Goal: Navigation & Orientation: Find specific page/section

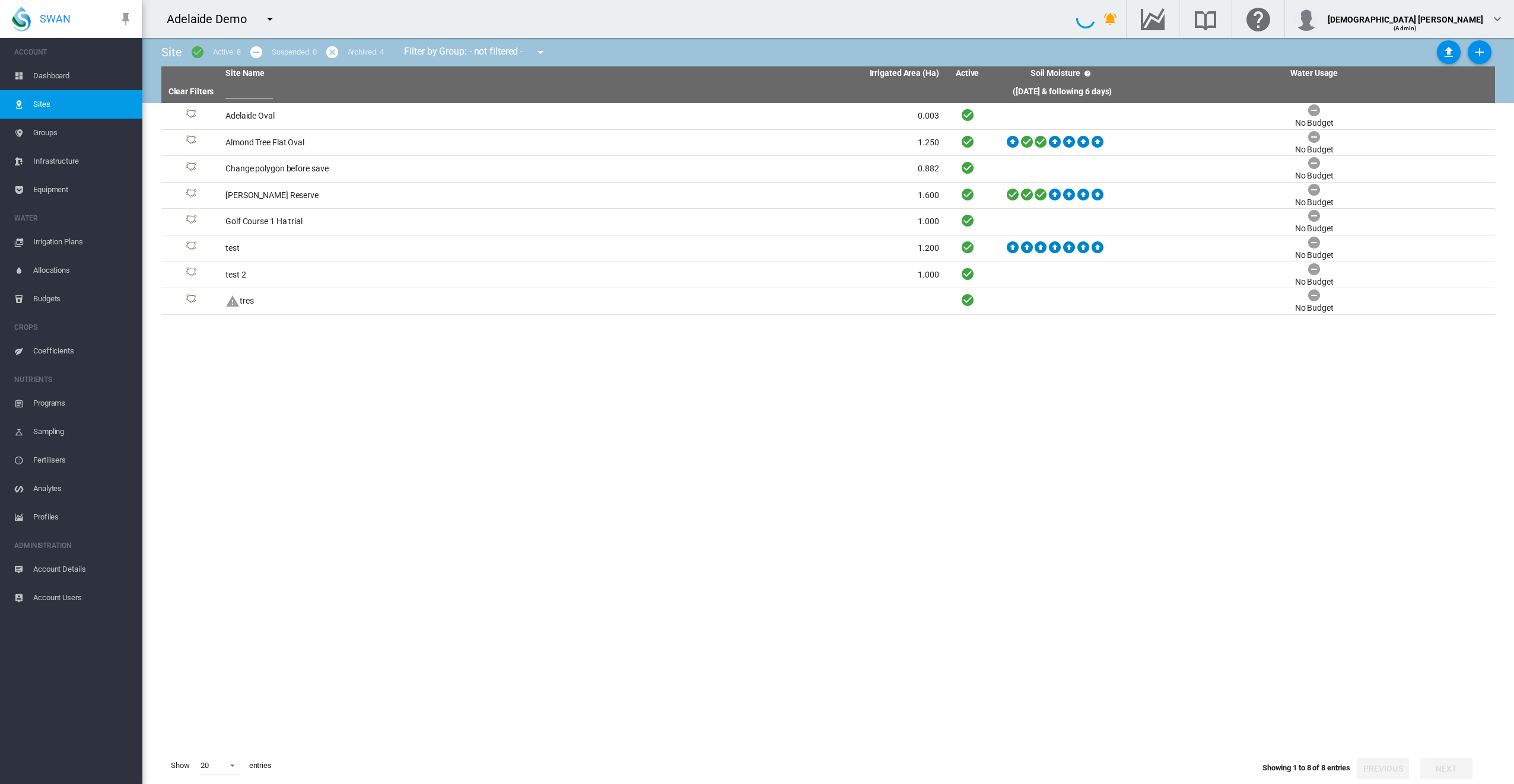
click at [263, 17] on md-icon "icon-menu-down" at bounding box center [270, 19] width 14 height 14
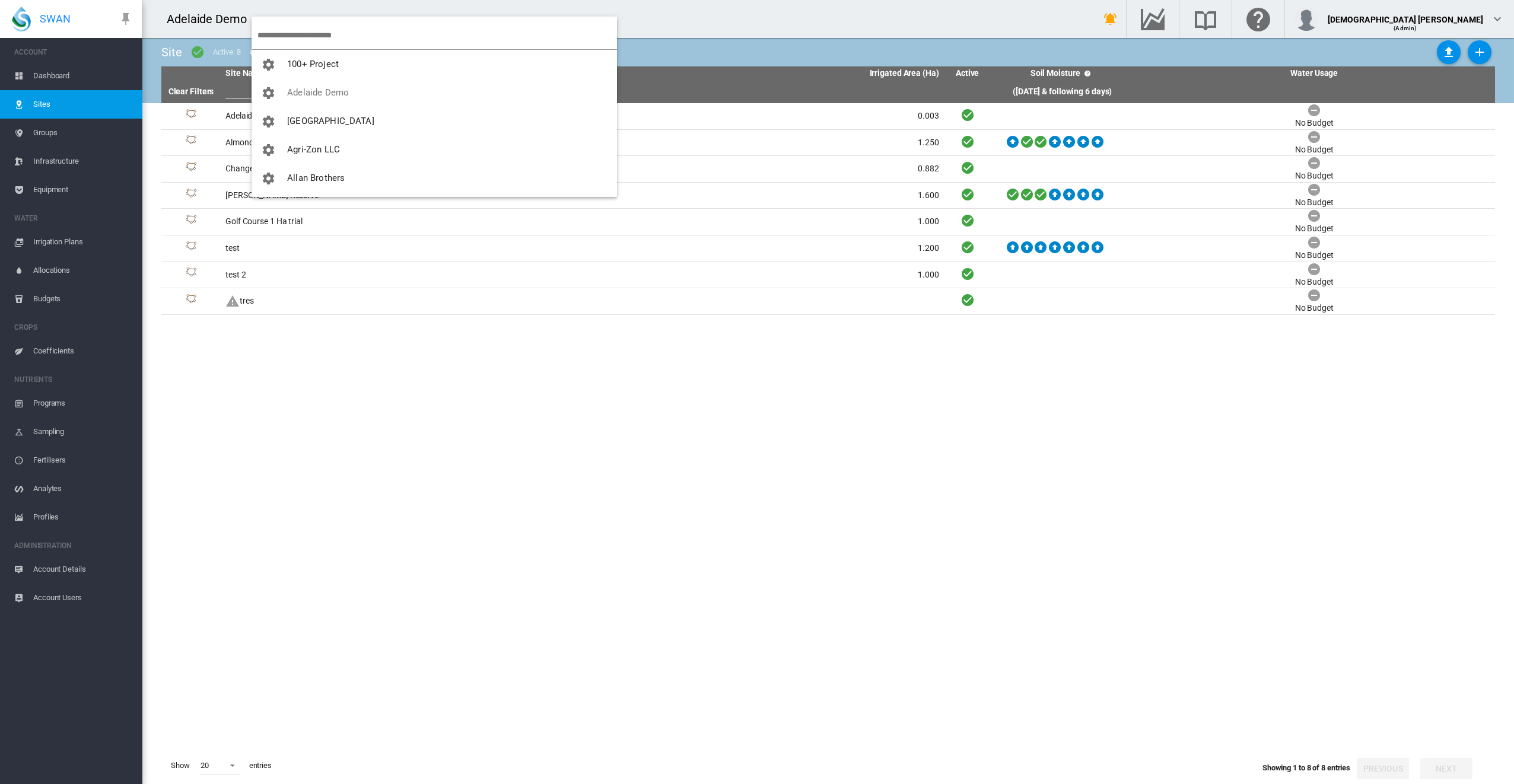
click at [297, 33] on input "search" at bounding box center [437, 35] width 360 height 28
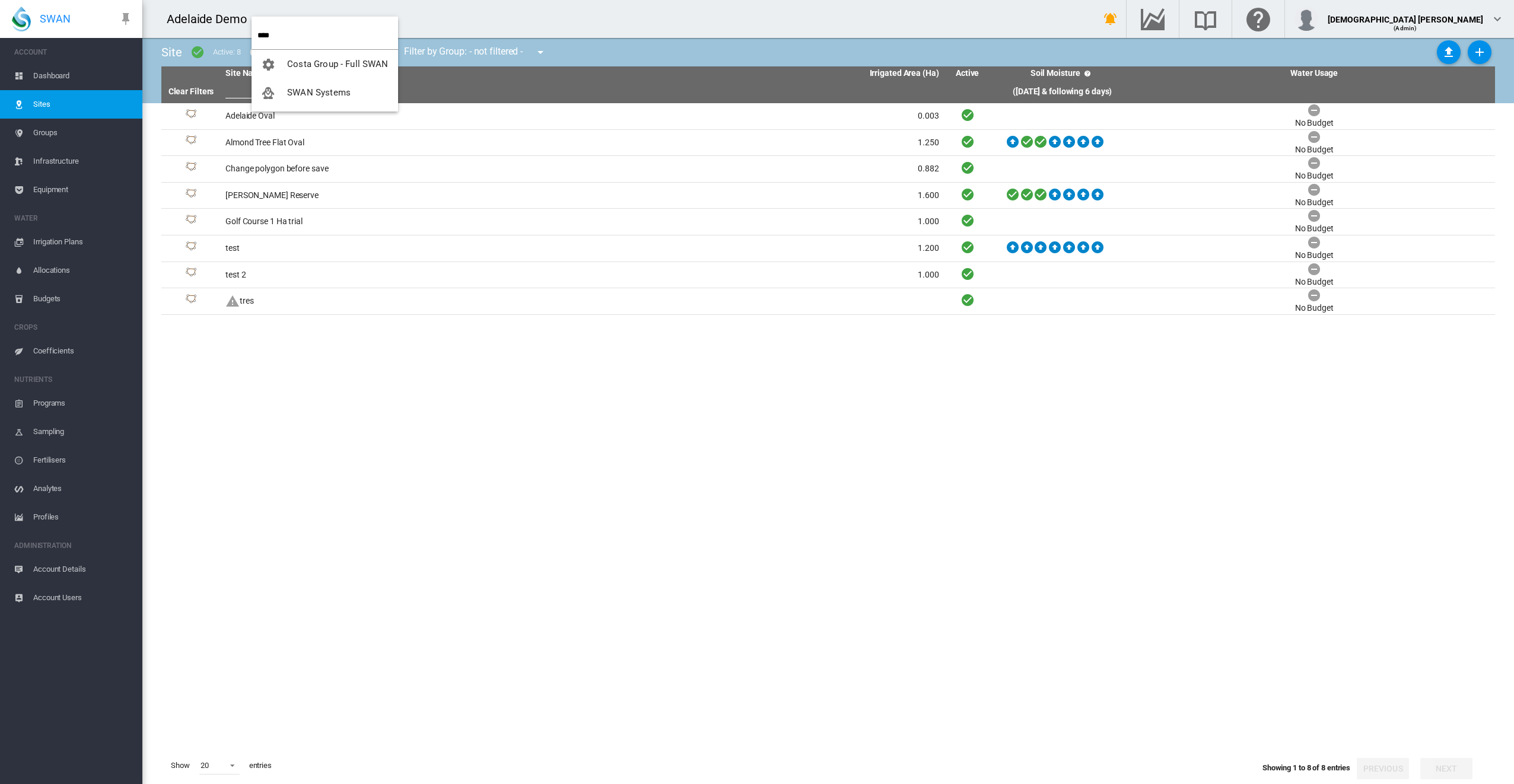
type input "****"
click at [297, 99] on button "SWAN Systems" at bounding box center [324, 93] width 147 height 29
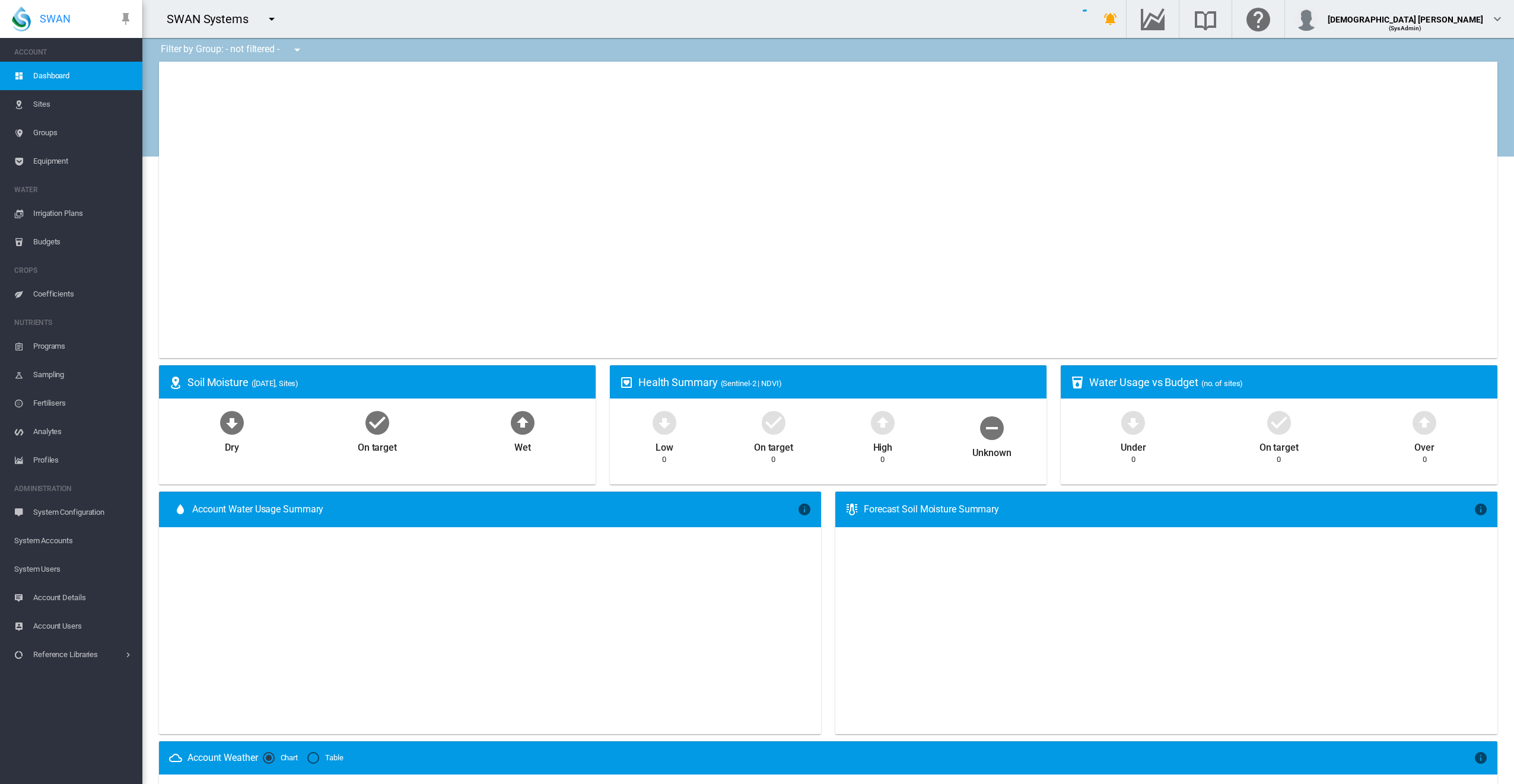
click at [65, 532] on span "System Accounts" at bounding box center [73, 541] width 118 height 29
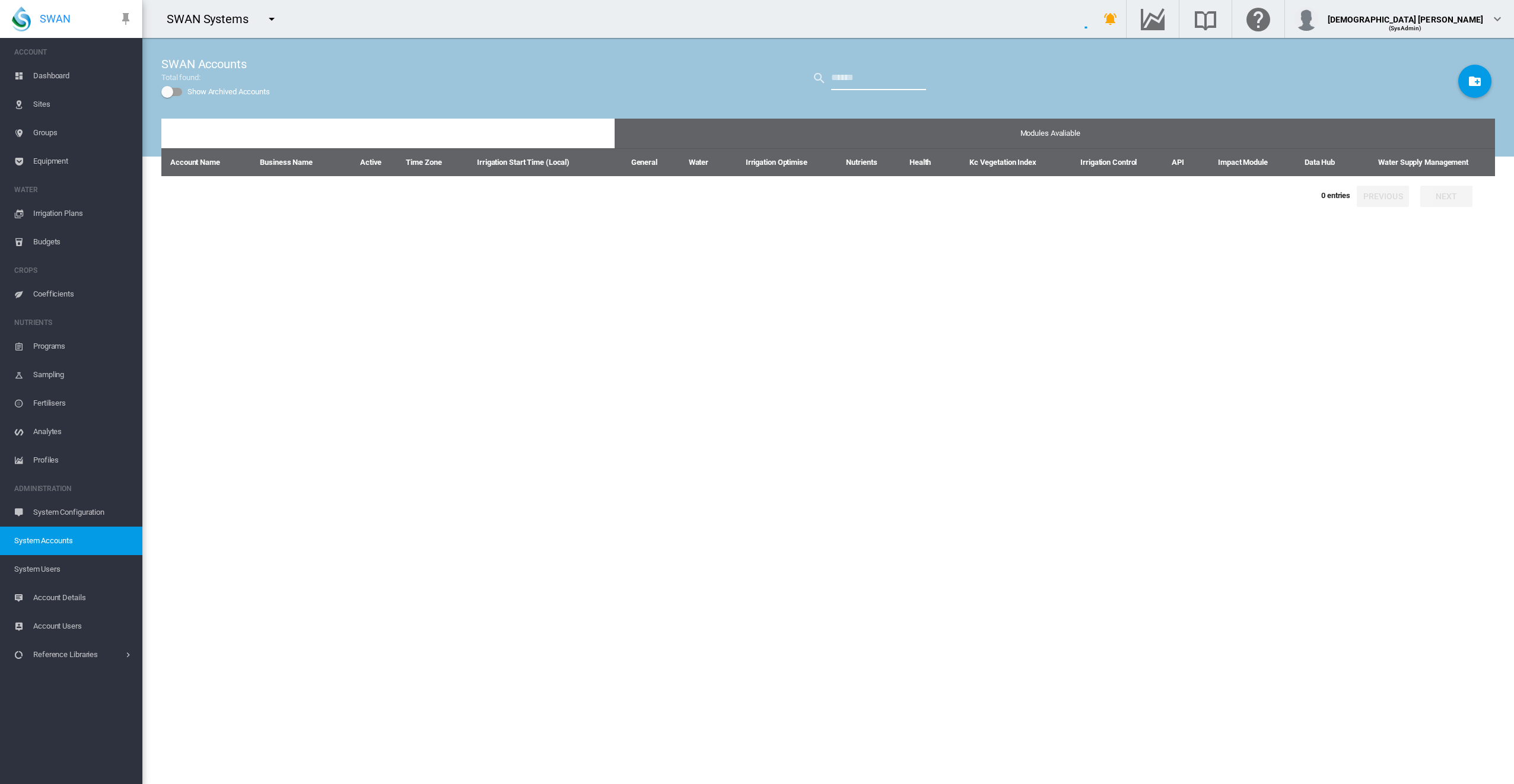
click at [847, 79] on input "text" at bounding box center [878, 78] width 95 height 24
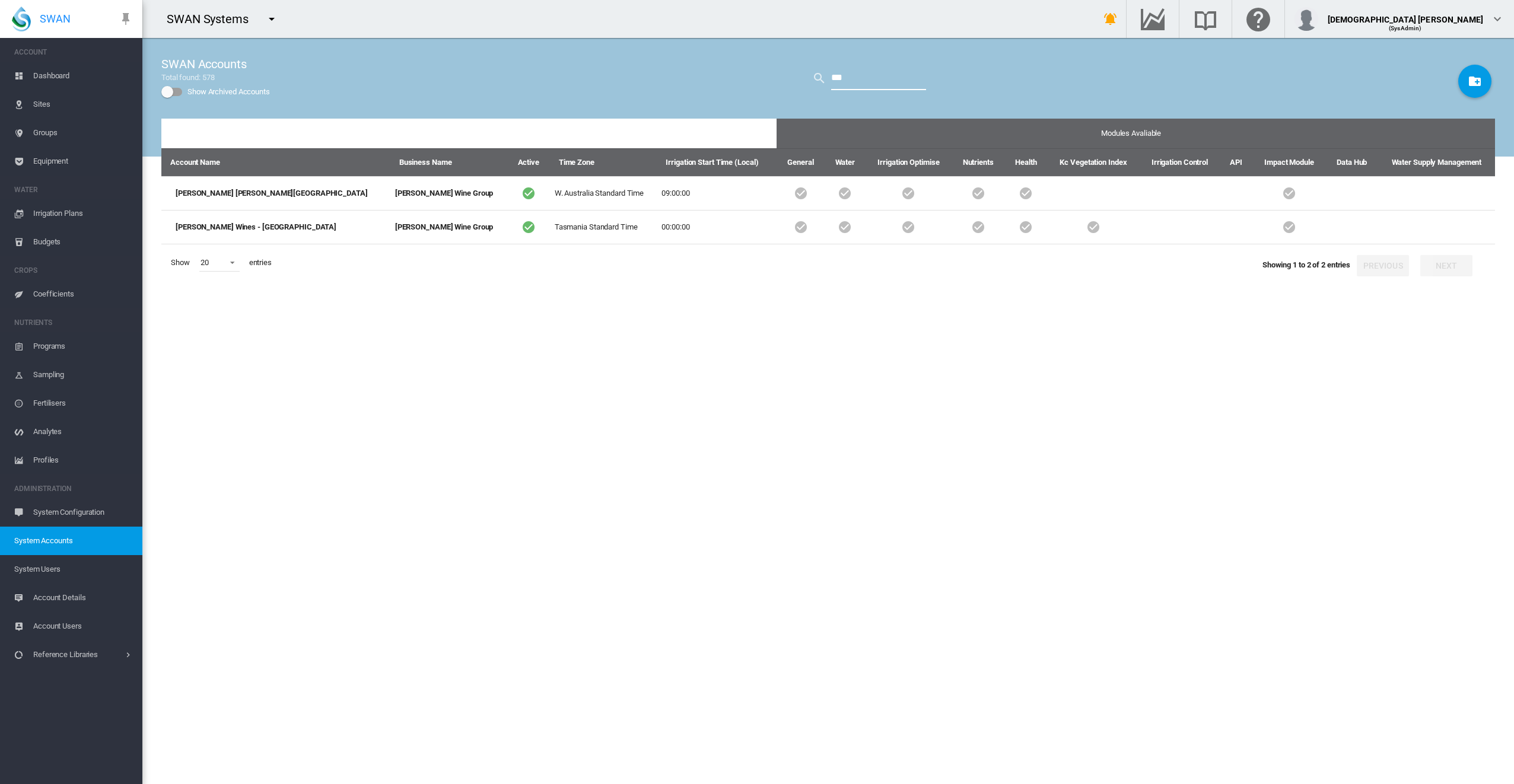
type input "***"
click at [271, 20] on md-icon "icon-menu-down" at bounding box center [271, 19] width 14 height 14
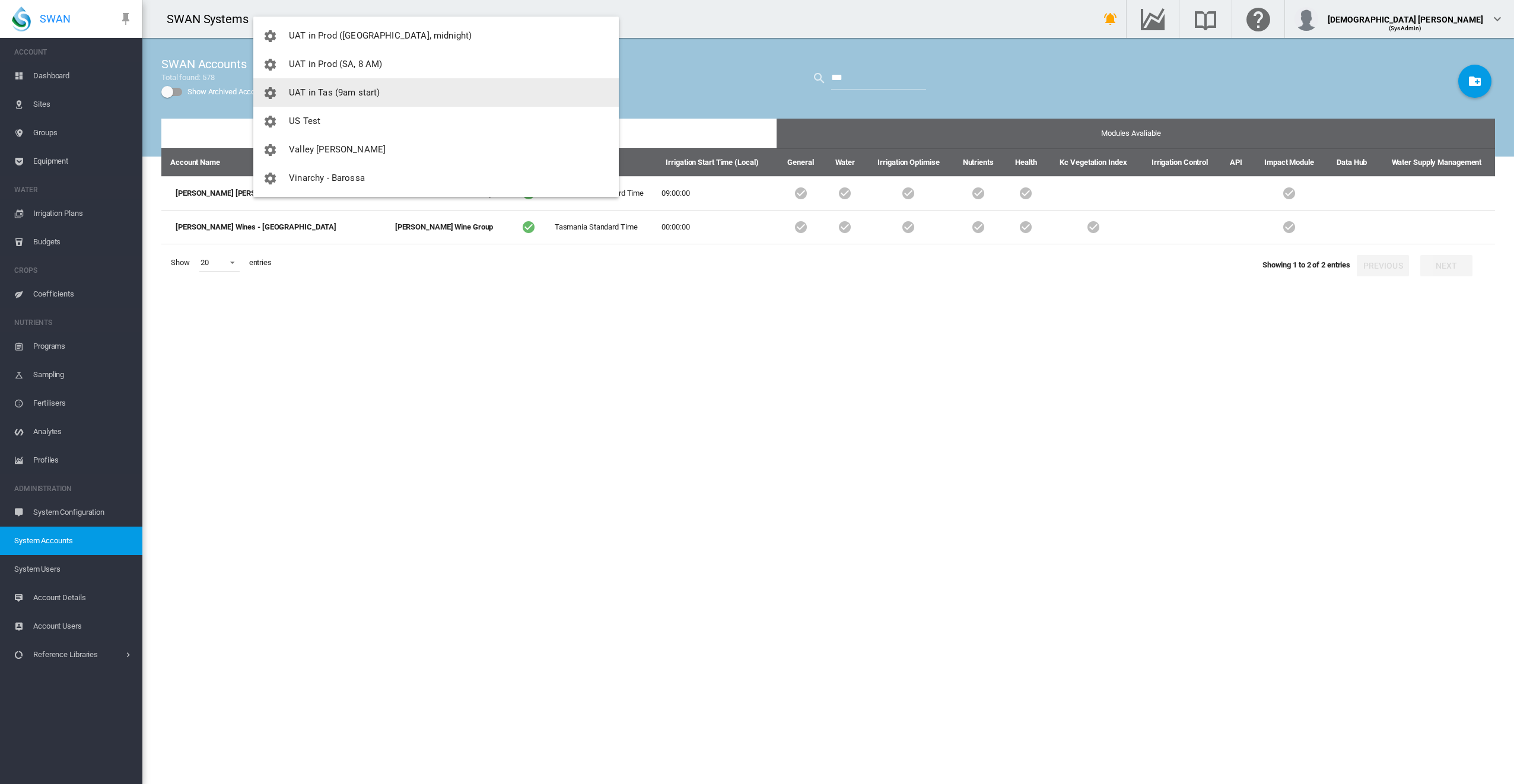
scroll to position [1649, 0]
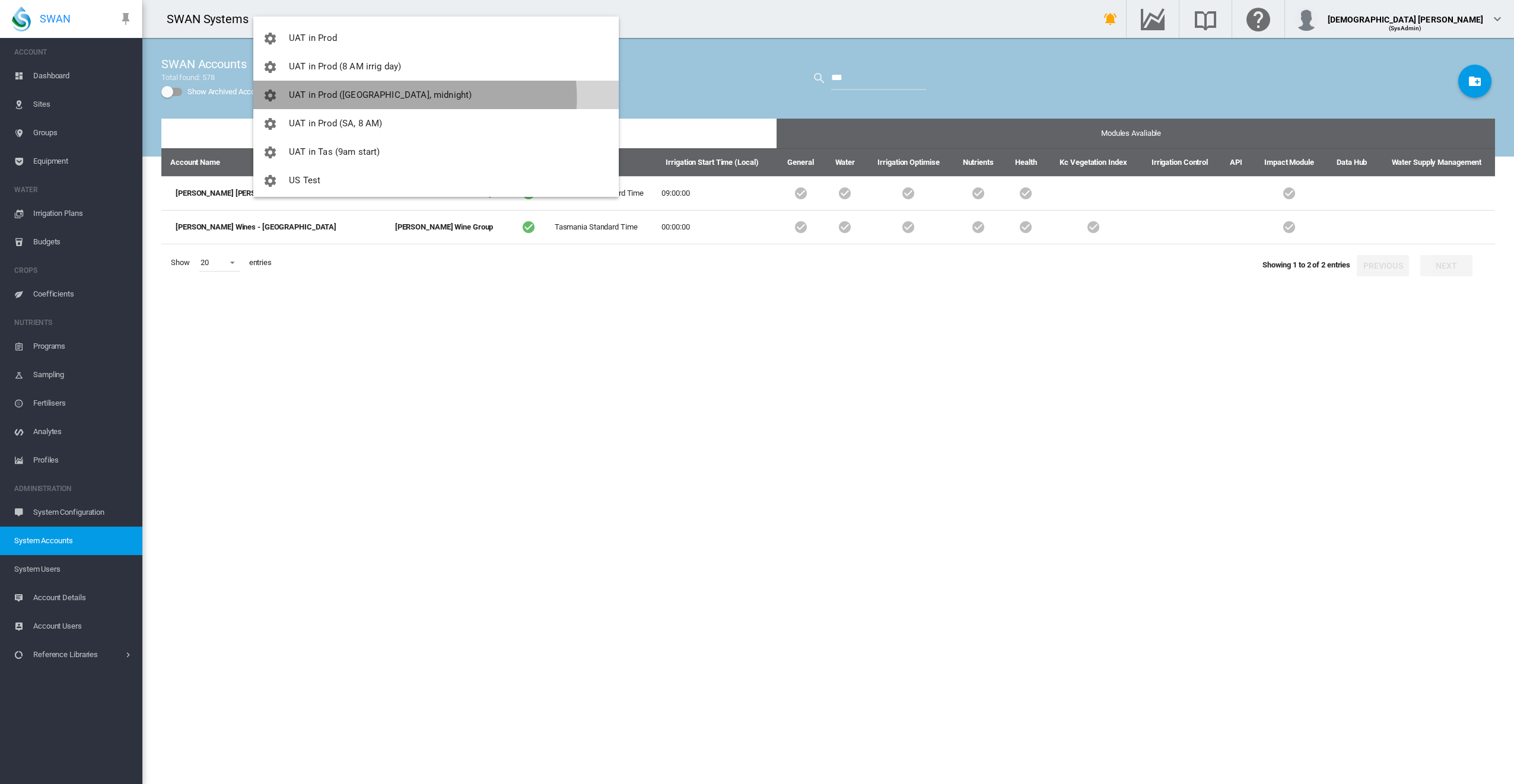
click at [415, 98] on button "UAT in Prod ([GEOGRAPHIC_DATA], midnight)" at bounding box center [436, 95] width 365 height 29
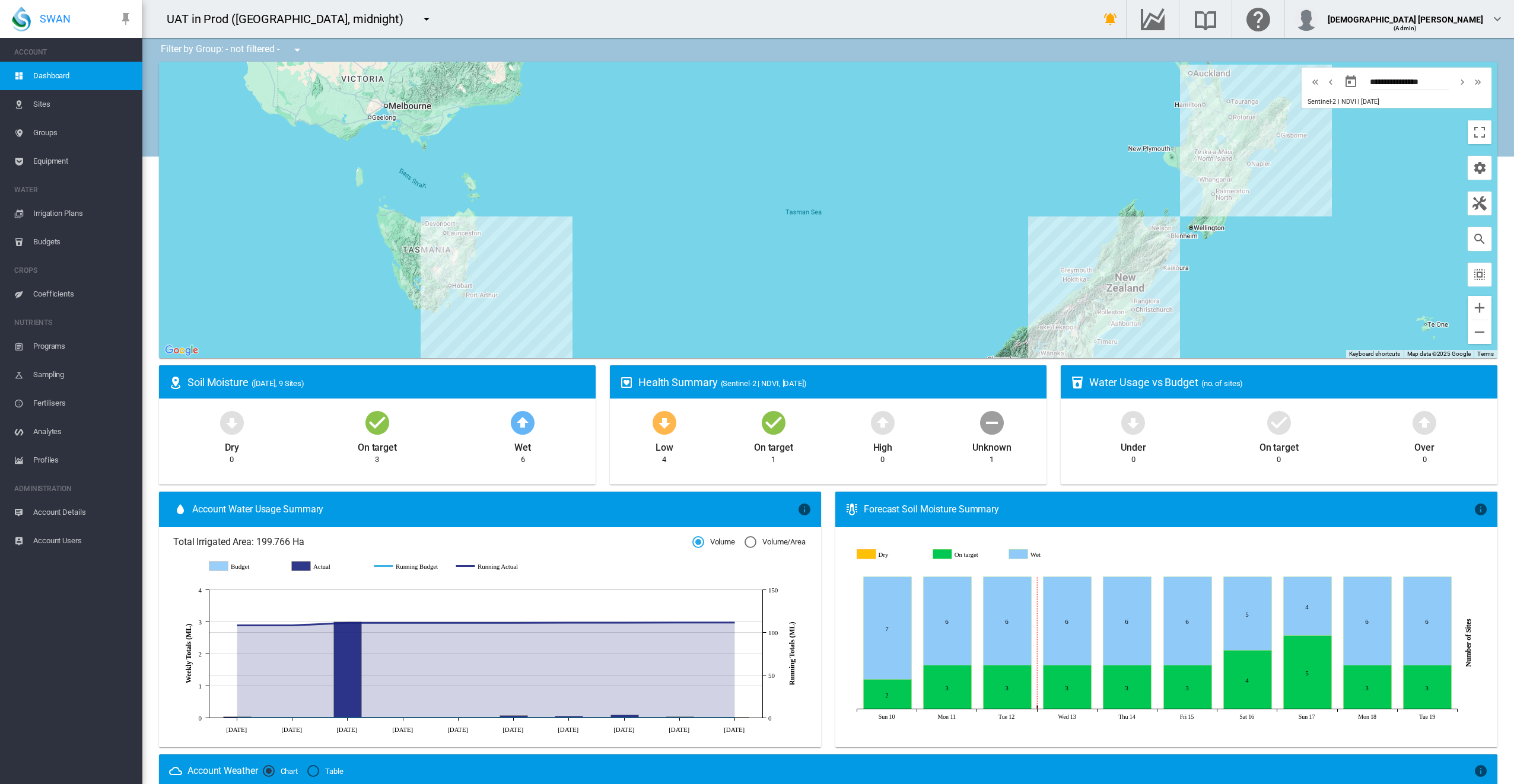
click at [50, 163] on span "Equipment" at bounding box center [83, 161] width 100 height 29
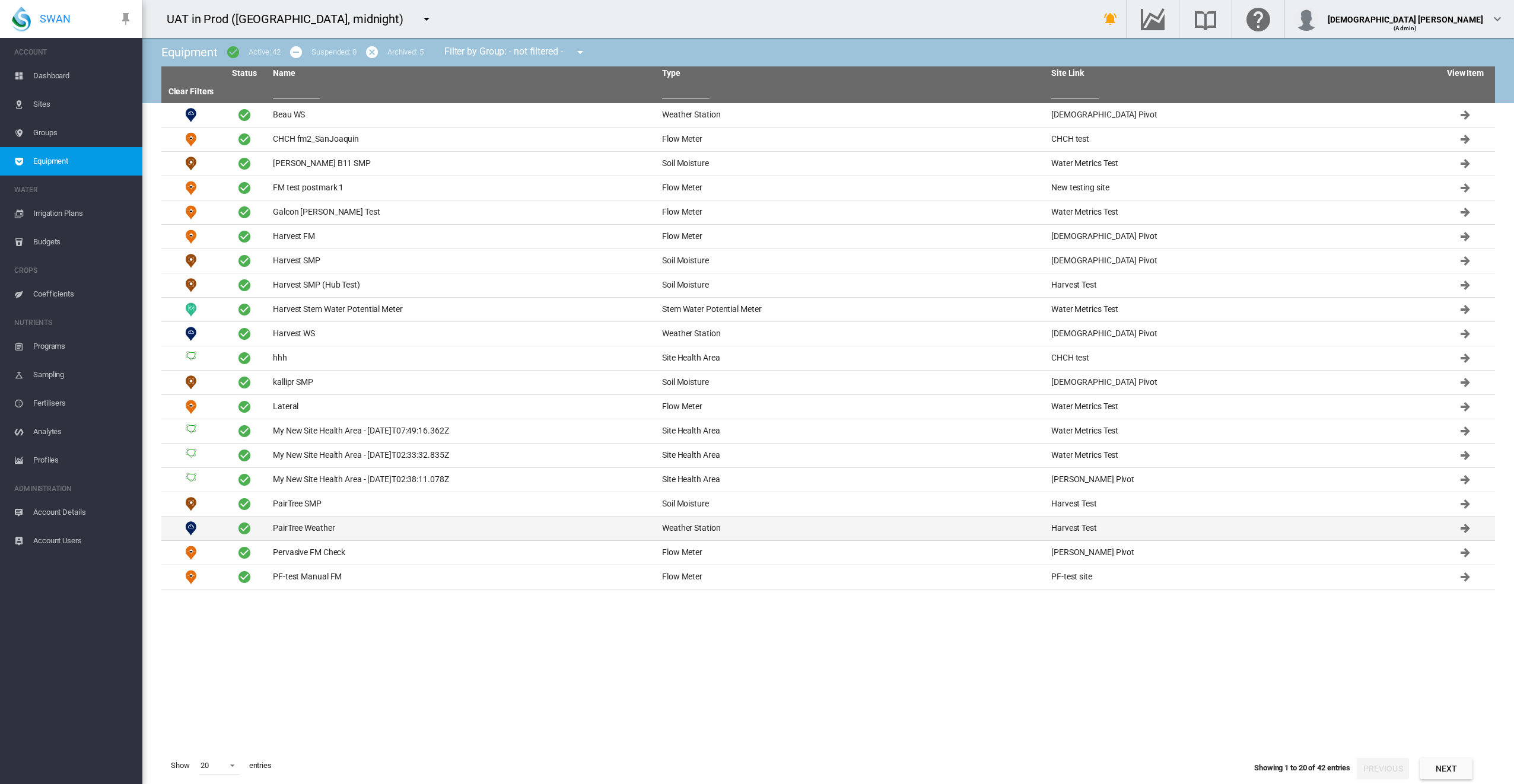
click at [413, 531] on td "PairTree Weather" at bounding box center [462, 528] width 389 height 24
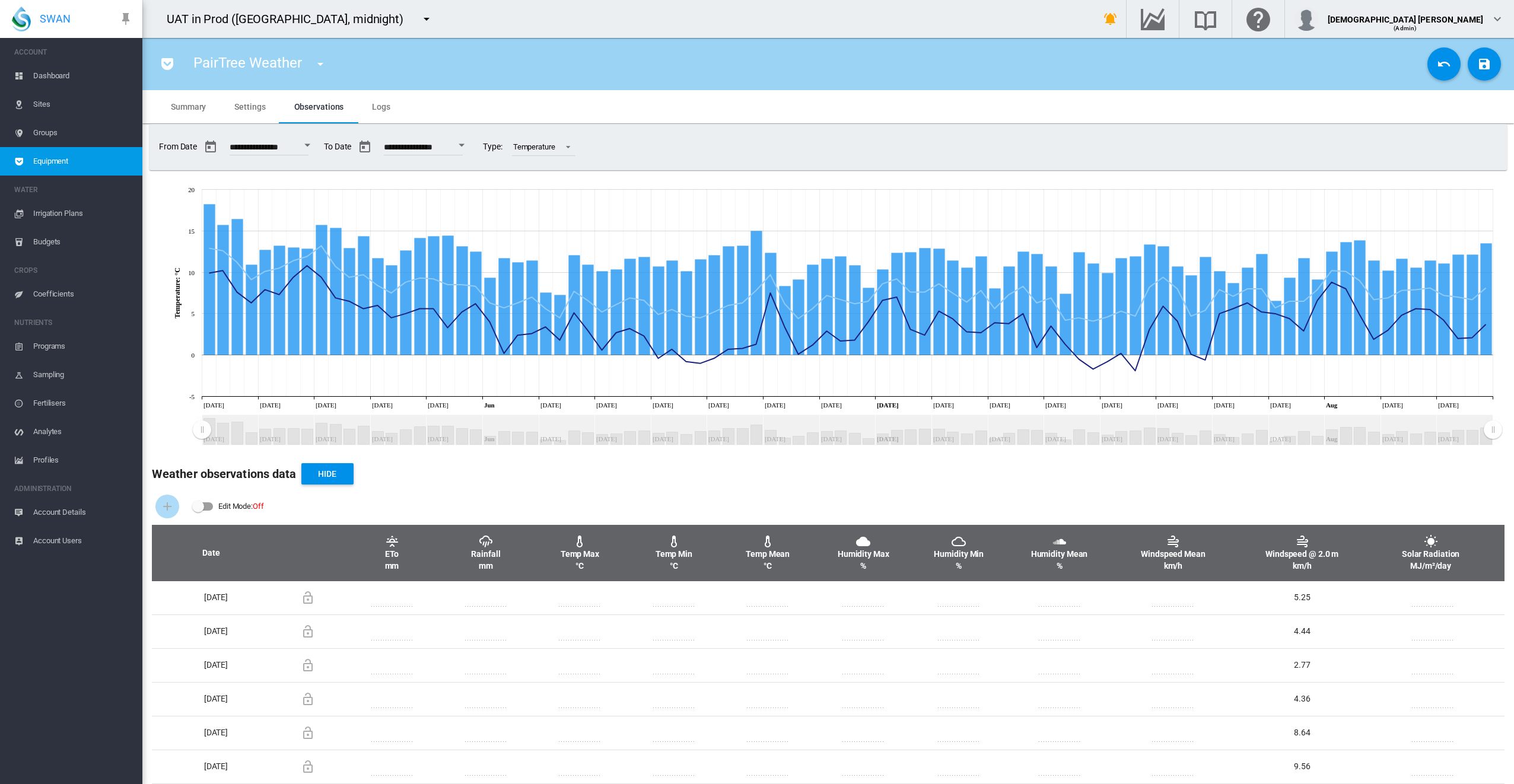
click at [260, 106] on span "Settings" at bounding box center [250, 107] width 31 height 10
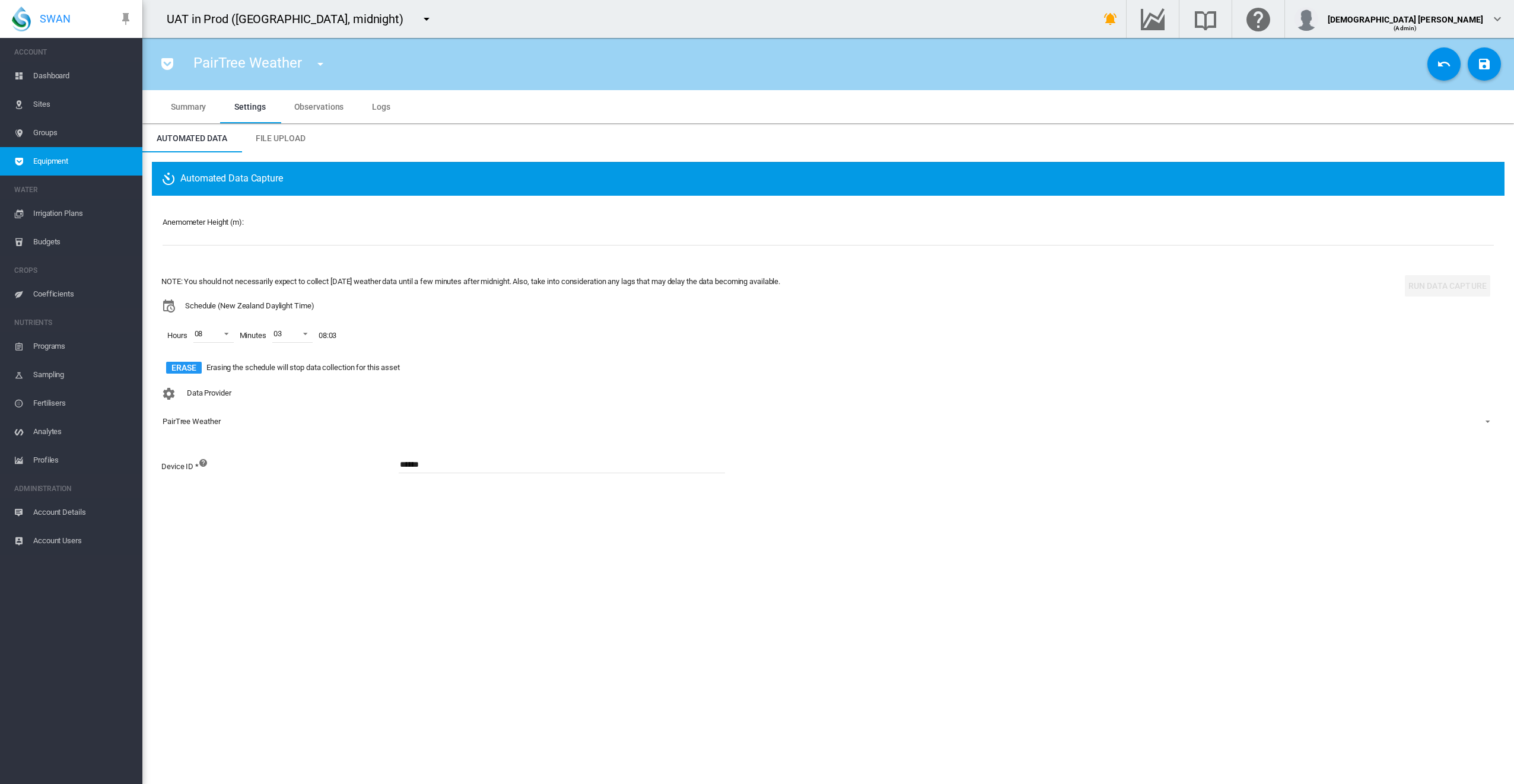
click at [303, 108] on span "Observations" at bounding box center [320, 107] width 50 height 10
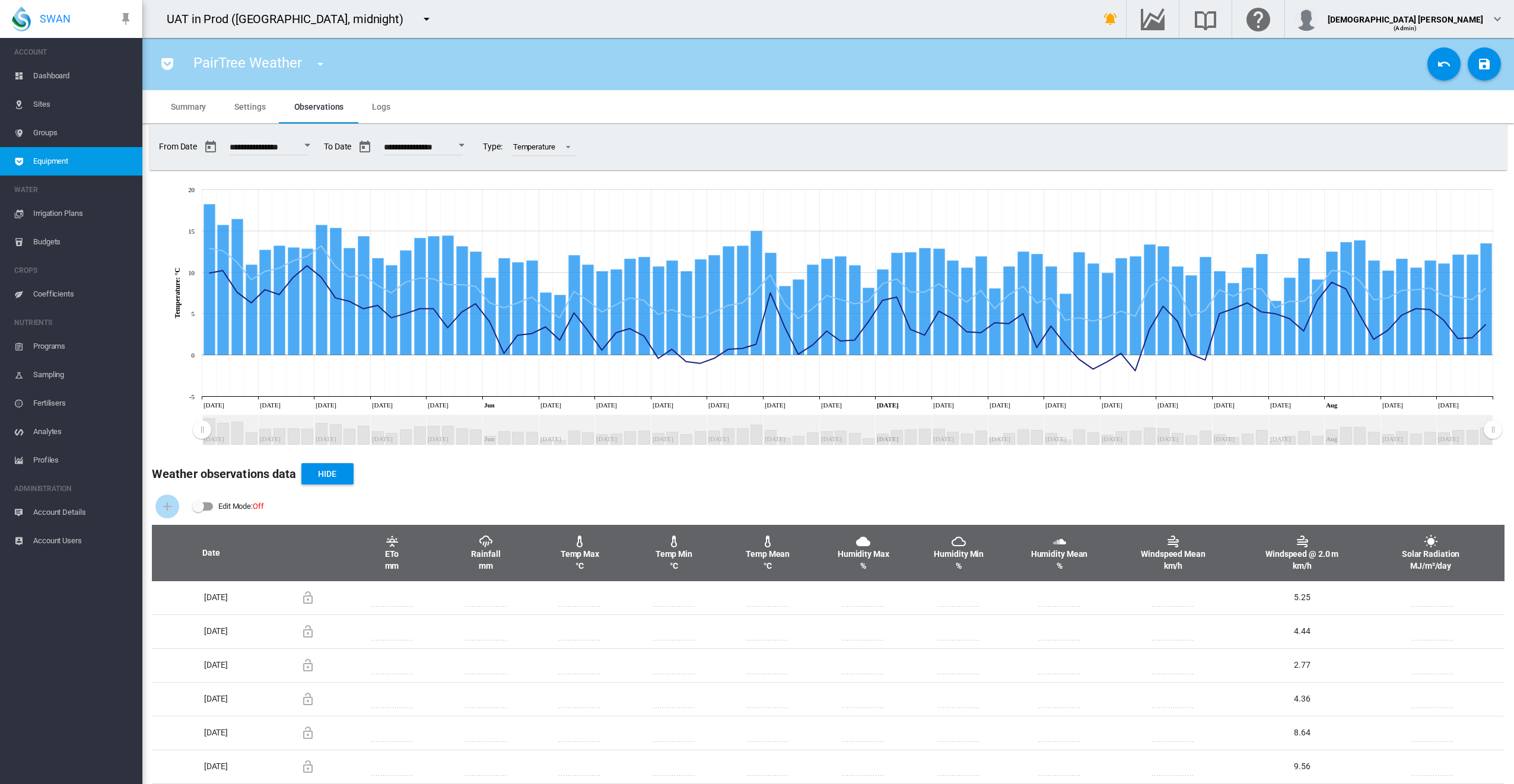
click at [97, 163] on span "Equipment" at bounding box center [83, 161] width 100 height 29
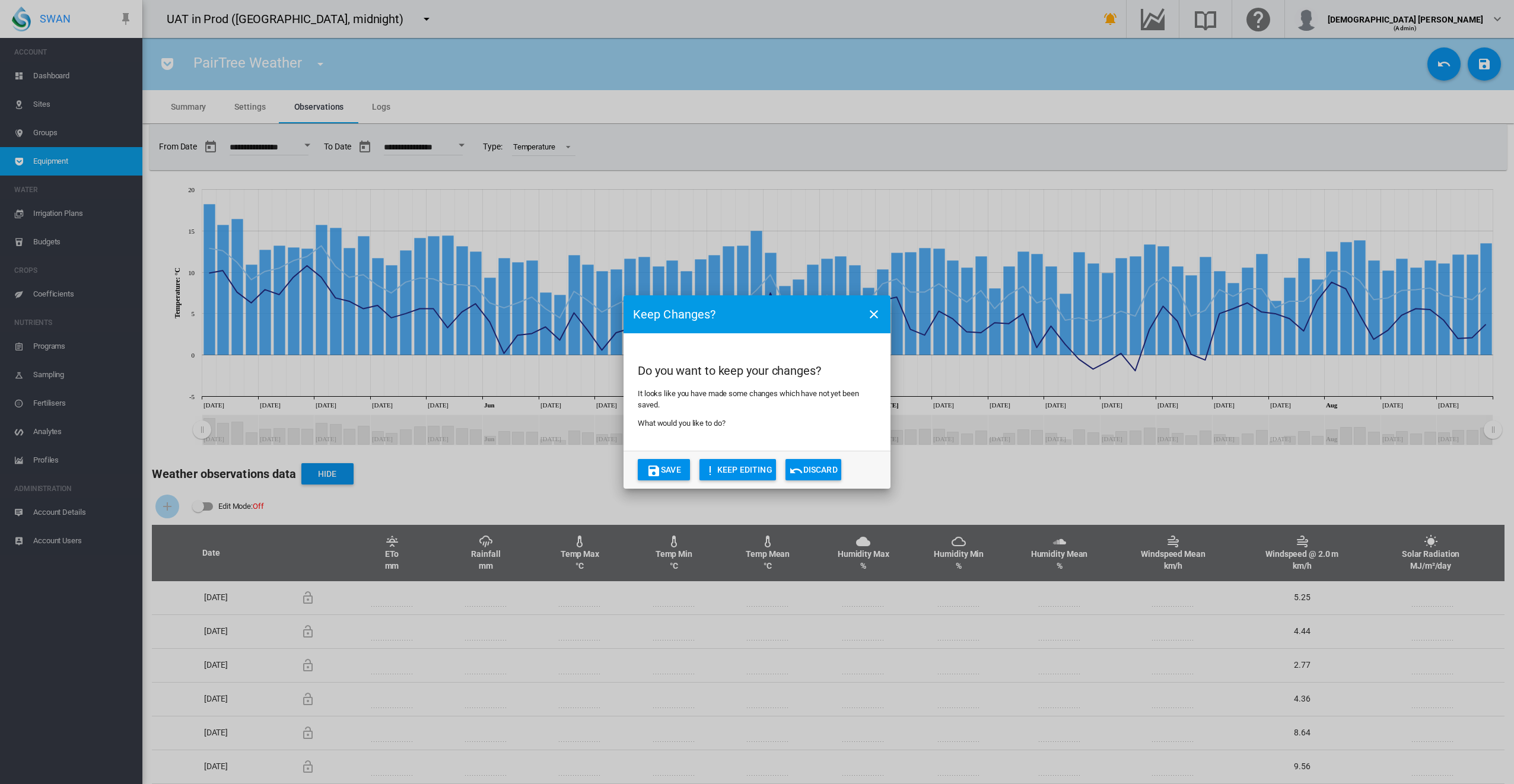
click at [813, 471] on button "Discard" at bounding box center [814, 470] width 56 height 22
